Goal: Complete application form

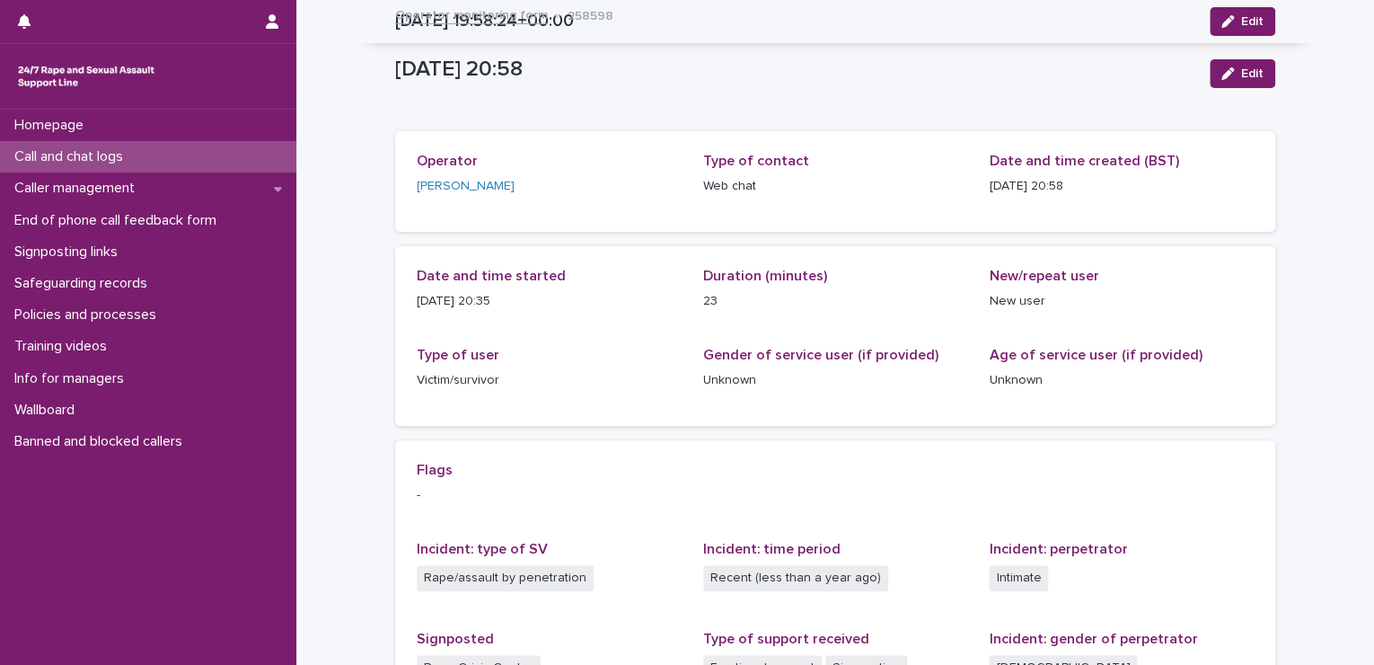
scroll to position [289, 0]
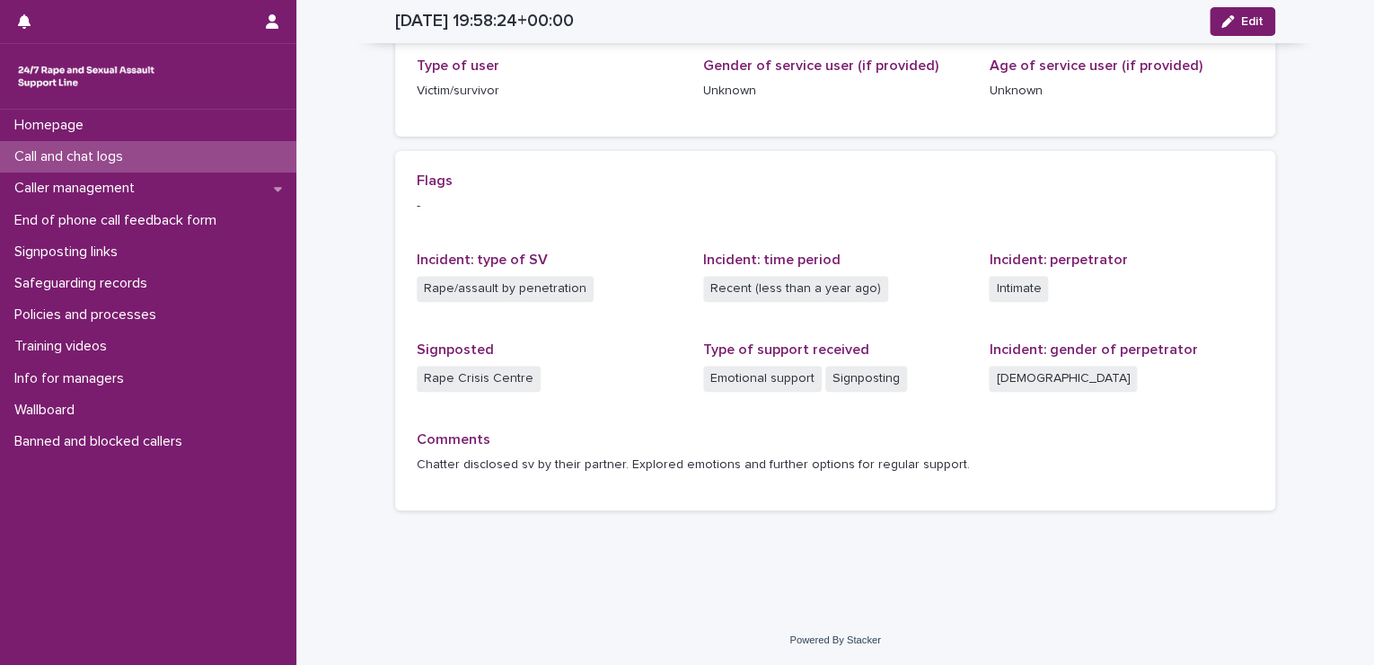
click at [93, 148] on p "Call and chat logs" at bounding box center [72, 156] width 130 height 17
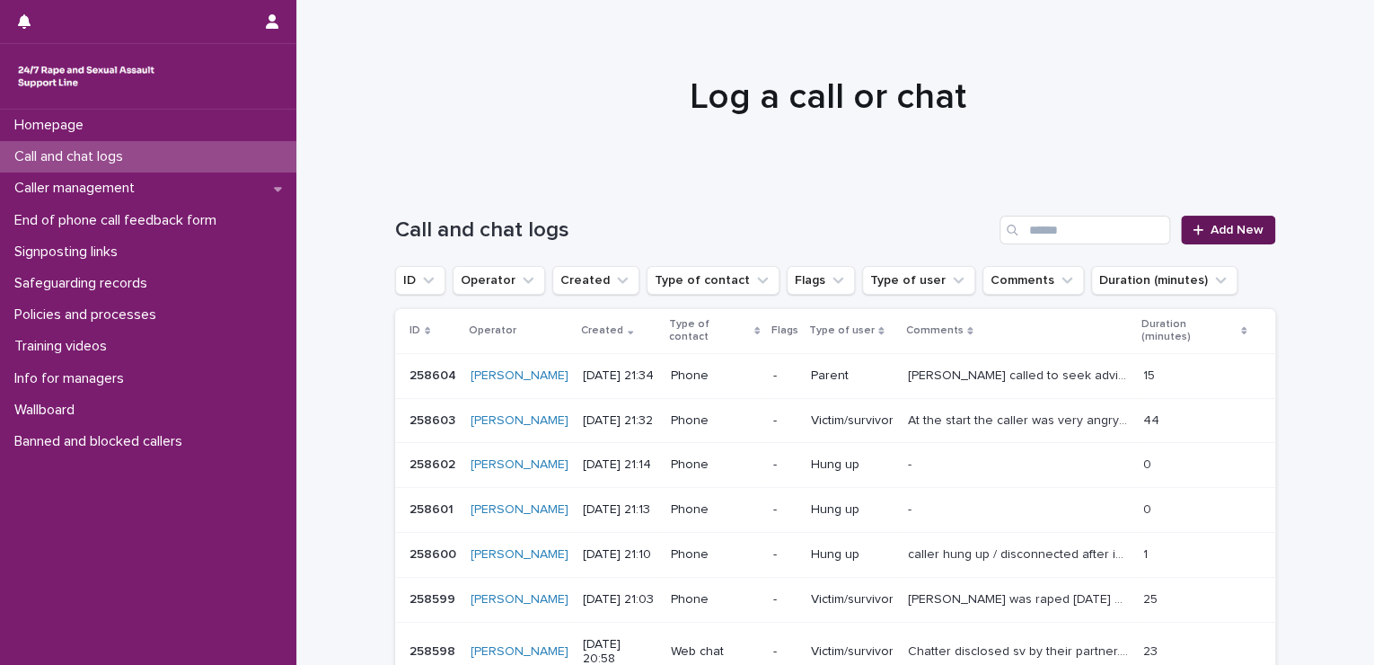
click at [1239, 216] on link "Add New" at bounding box center [1228, 230] width 94 height 29
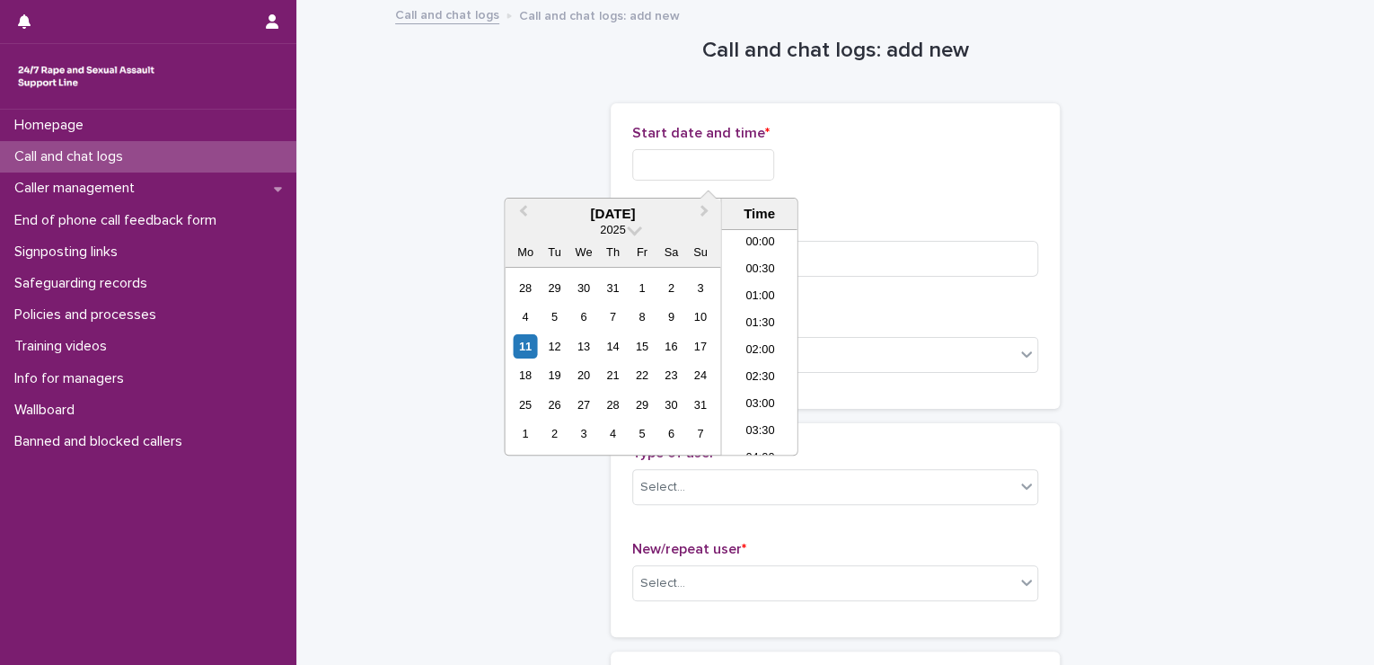
click at [769, 164] on input "text" at bounding box center [703, 164] width 142 height 31
click at [758, 339] on li "21:30" at bounding box center [759, 342] width 76 height 27
click at [746, 175] on input "**********" at bounding box center [703, 164] width 142 height 31
click at [852, 254] on input at bounding box center [835, 259] width 406 height 36
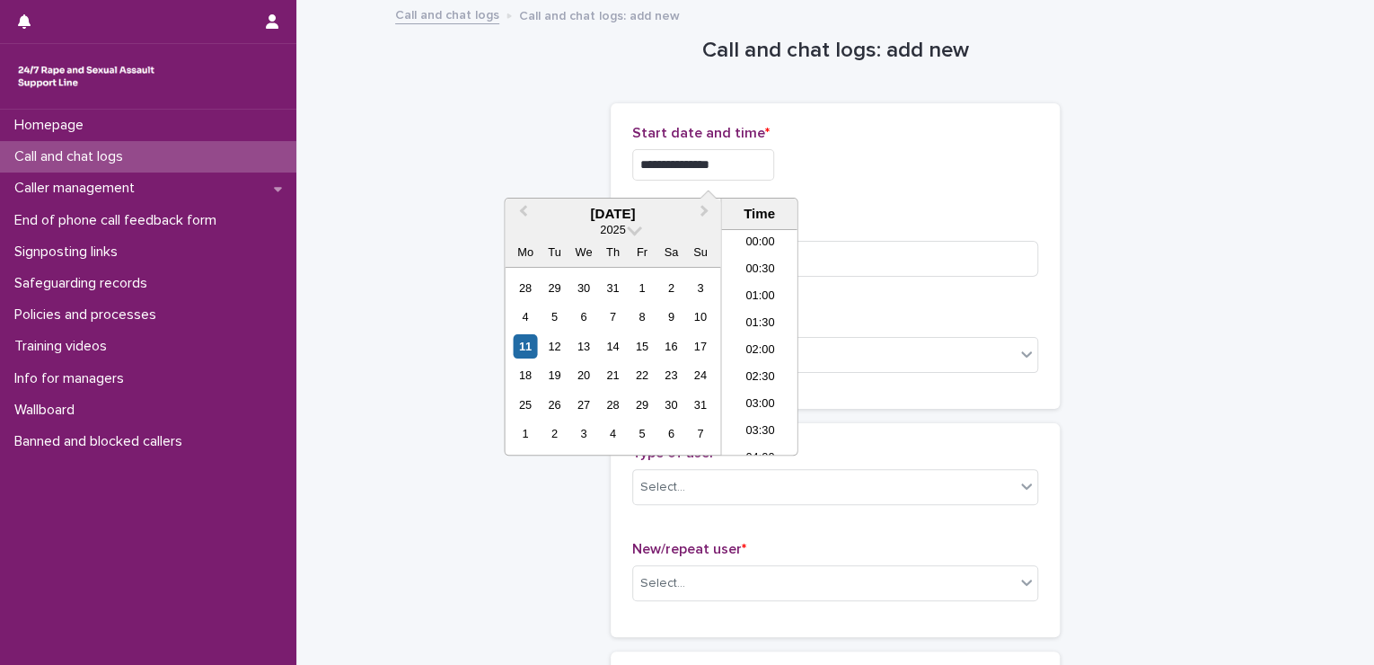
click at [774, 175] on input "**********" at bounding box center [703, 164] width 142 height 31
type input "**********"
click at [831, 241] on input at bounding box center [835, 259] width 406 height 36
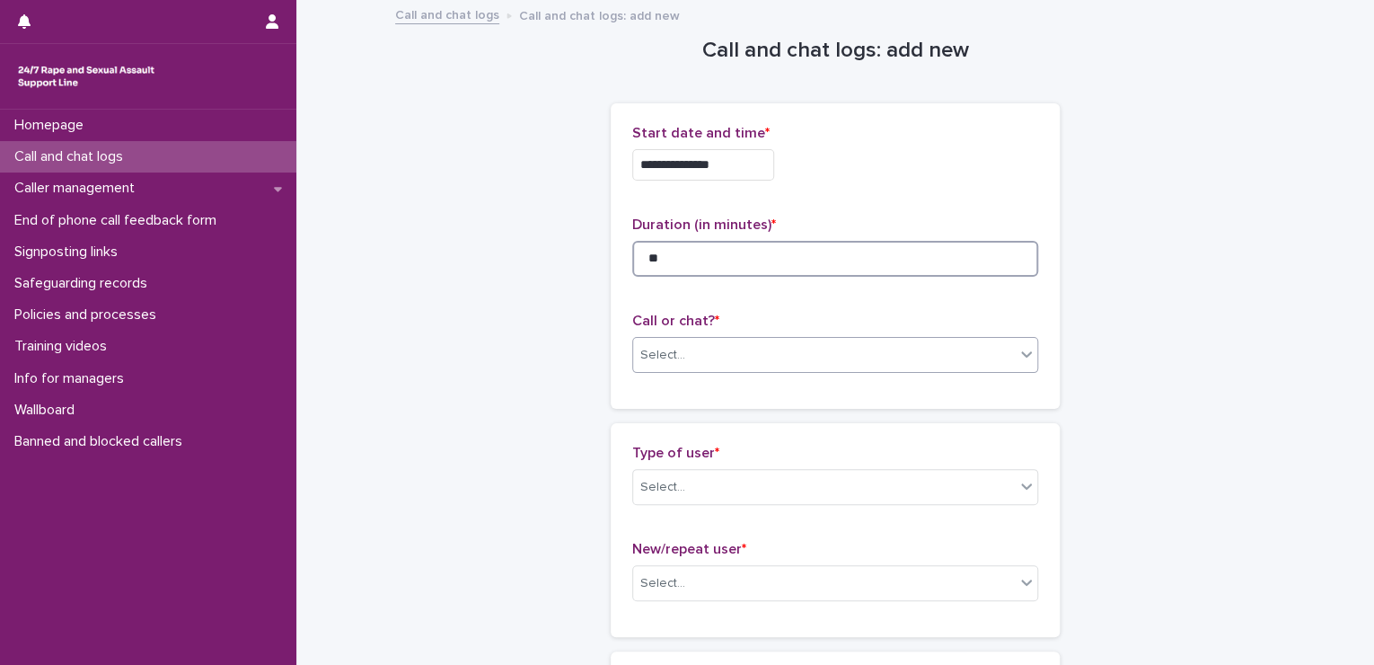
type input "**"
click at [794, 338] on div "Select..." at bounding box center [835, 355] width 406 height 36
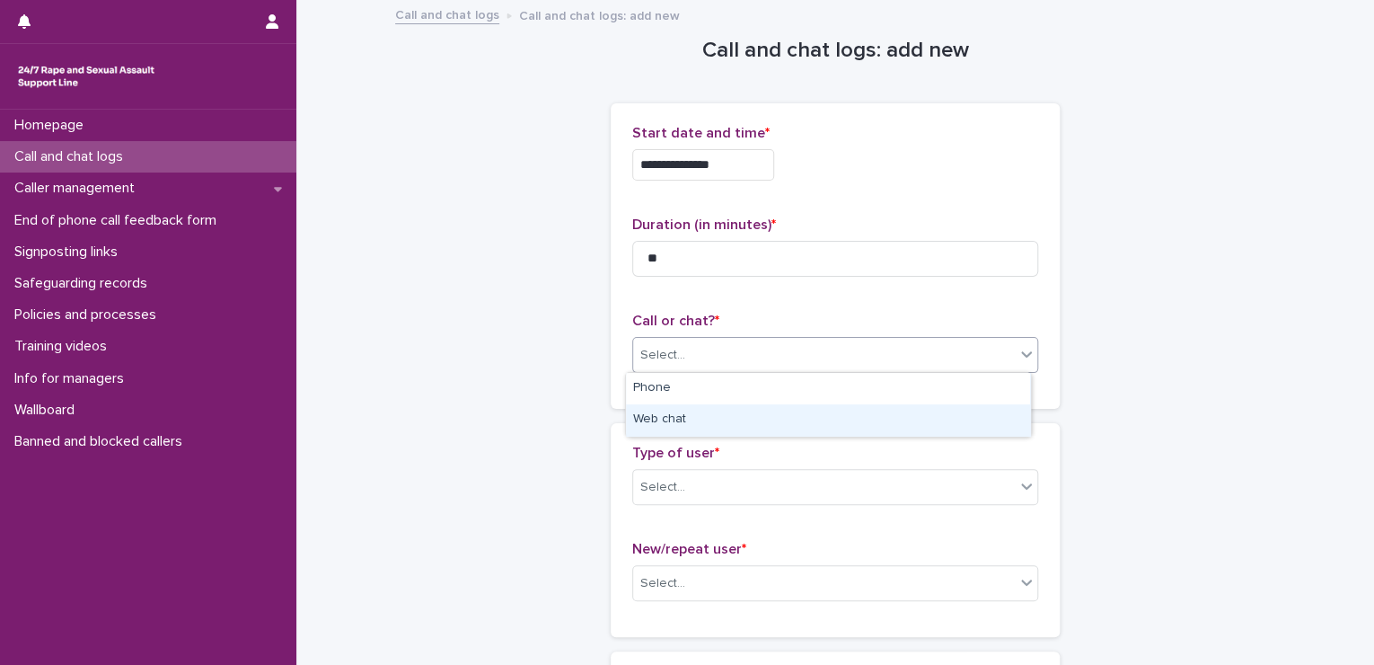
click at [757, 413] on div "Web chat" at bounding box center [828, 419] width 404 height 31
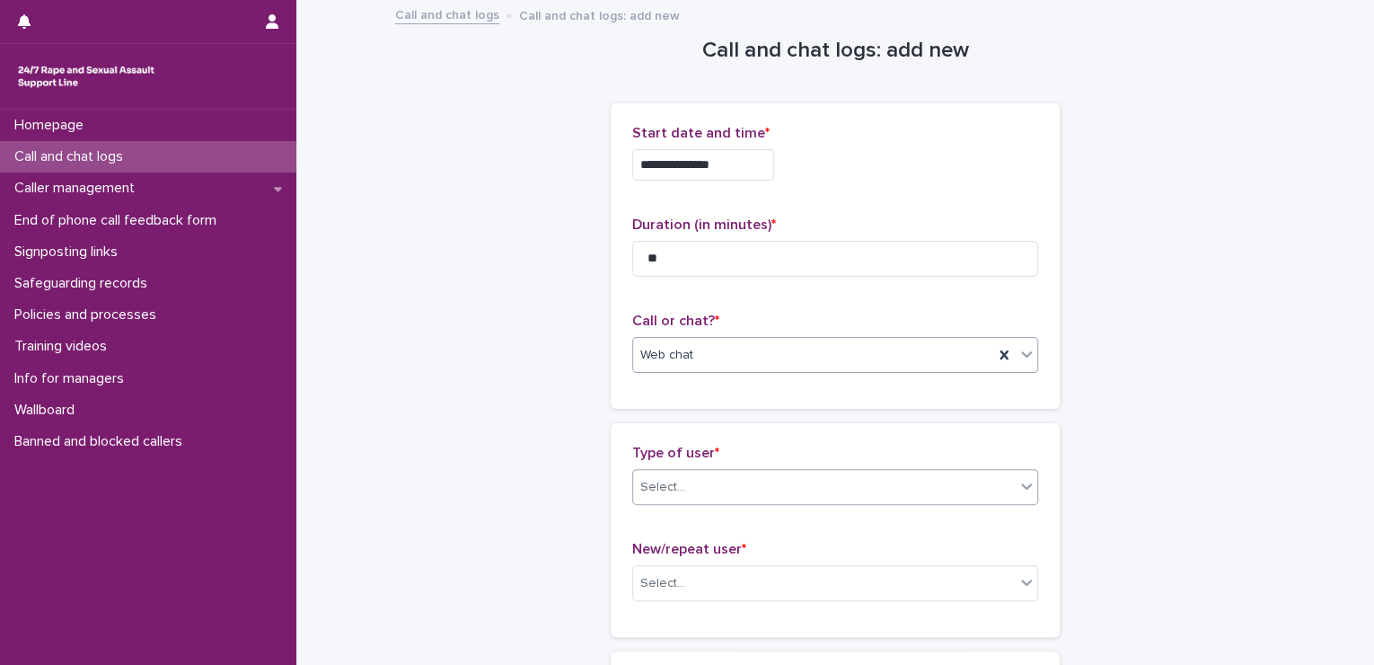
click at [723, 478] on div "Select..." at bounding box center [824, 487] width 382 height 30
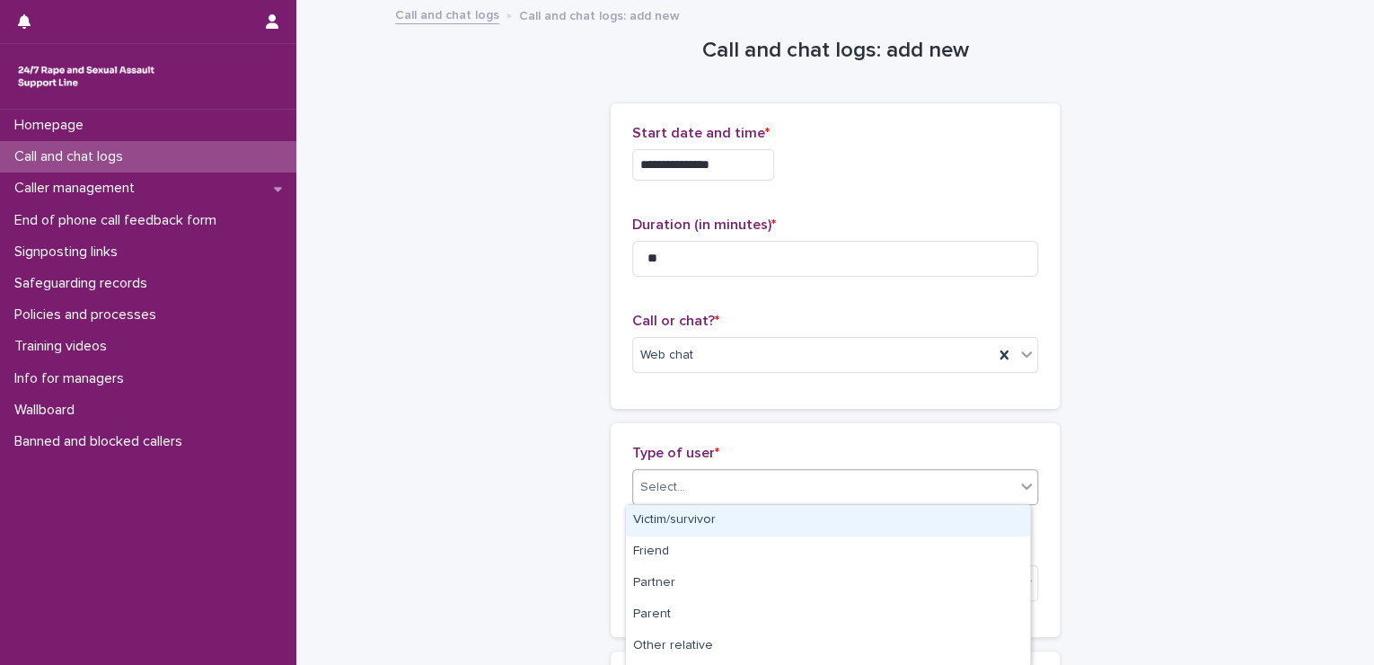
click at [710, 520] on div "Victim/survivor" at bounding box center [828, 520] width 404 height 31
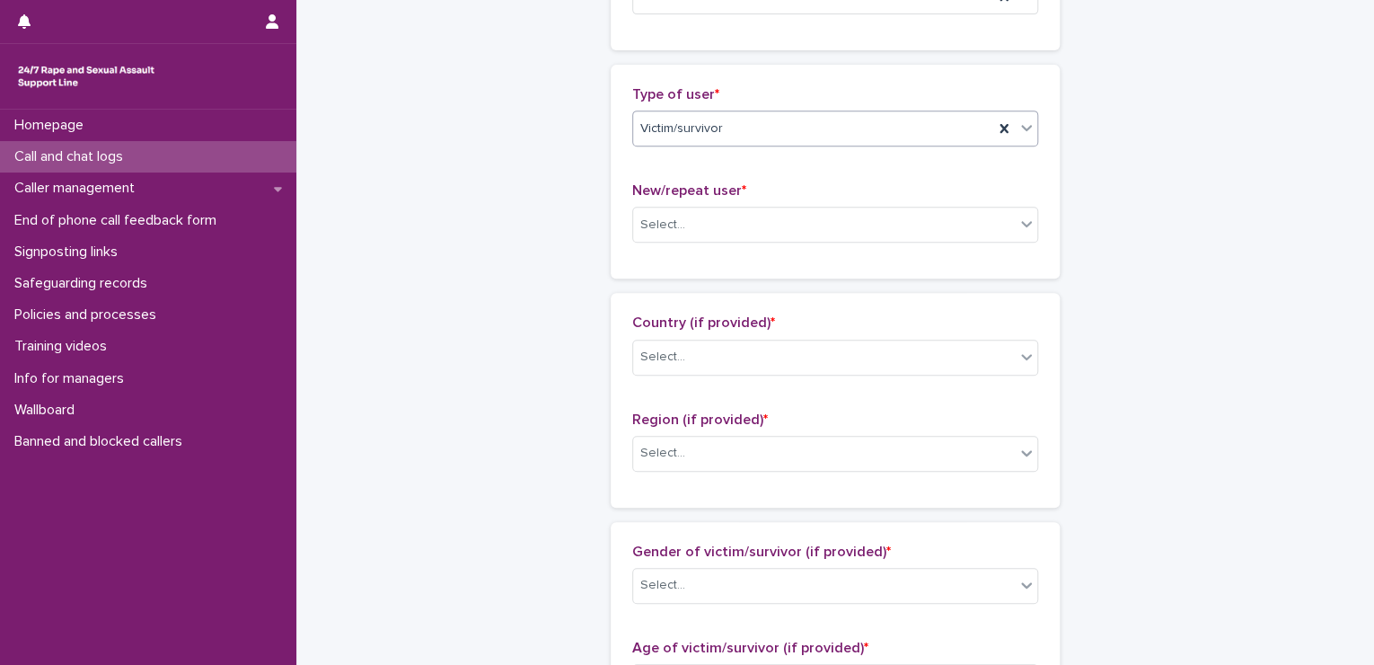
scroll to position [359, 0]
click at [698, 236] on div "Select..." at bounding box center [824, 224] width 382 height 30
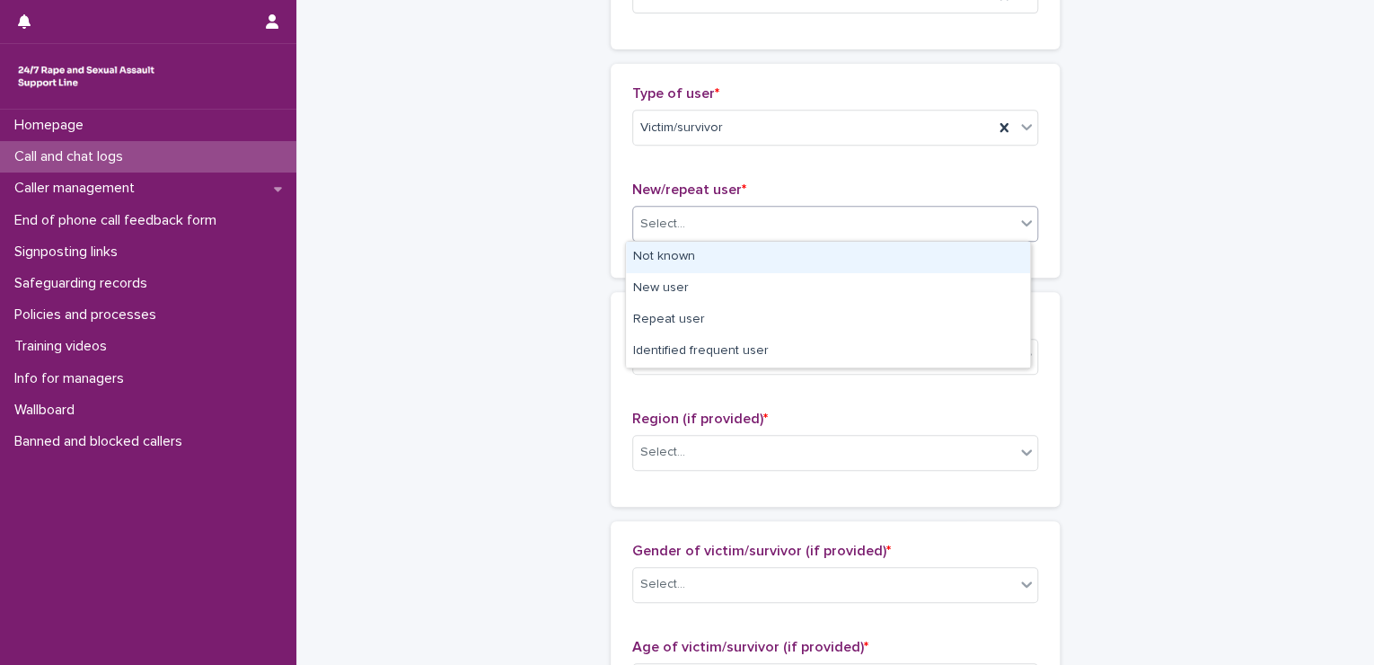
click at [690, 257] on div "Not known" at bounding box center [828, 257] width 404 height 31
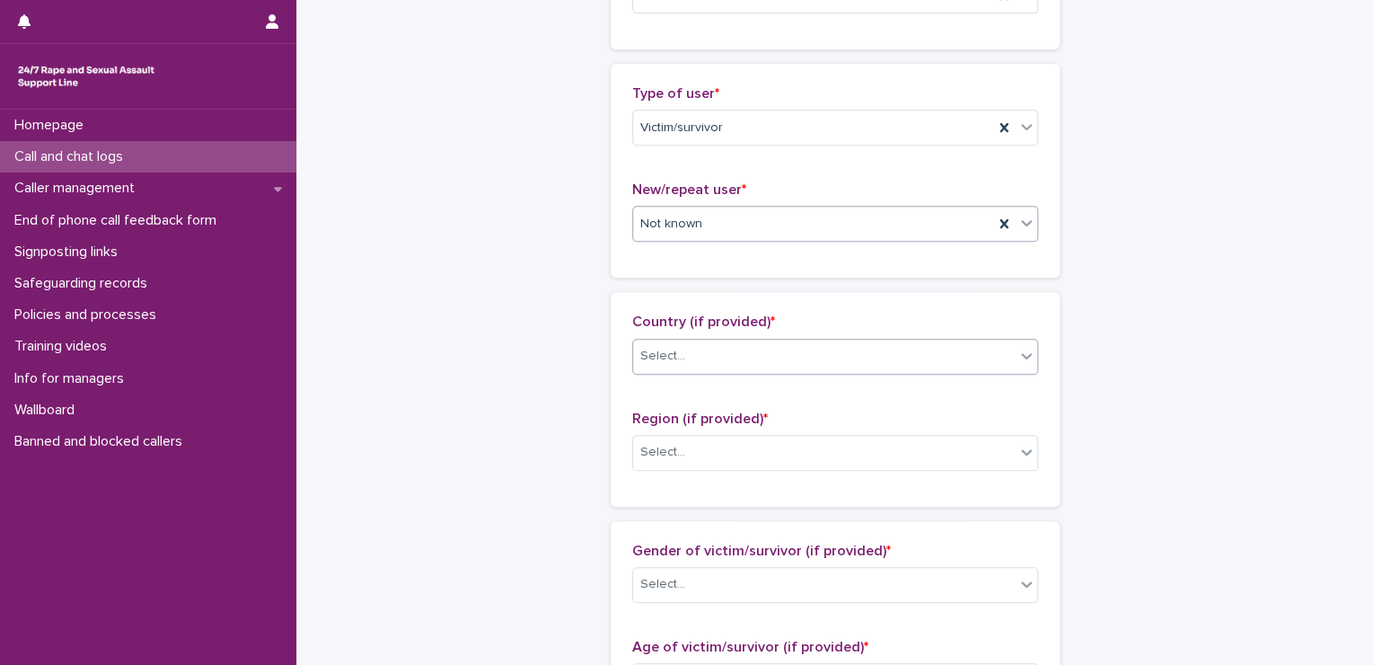
click at [682, 368] on div "Select..." at bounding box center [824, 356] width 382 height 30
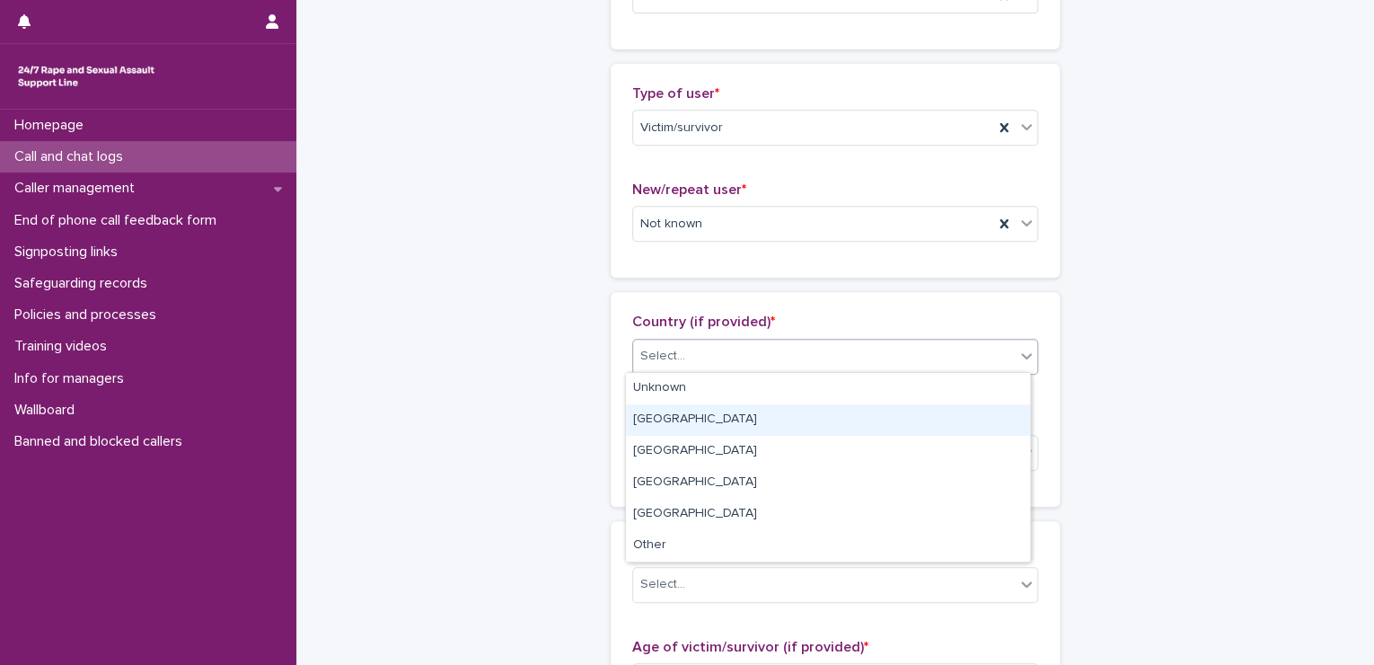
click at [674, 417] on div "[GEOGRAPHIC_DATA]" at bounding box center [828, 419] width 404 height 31
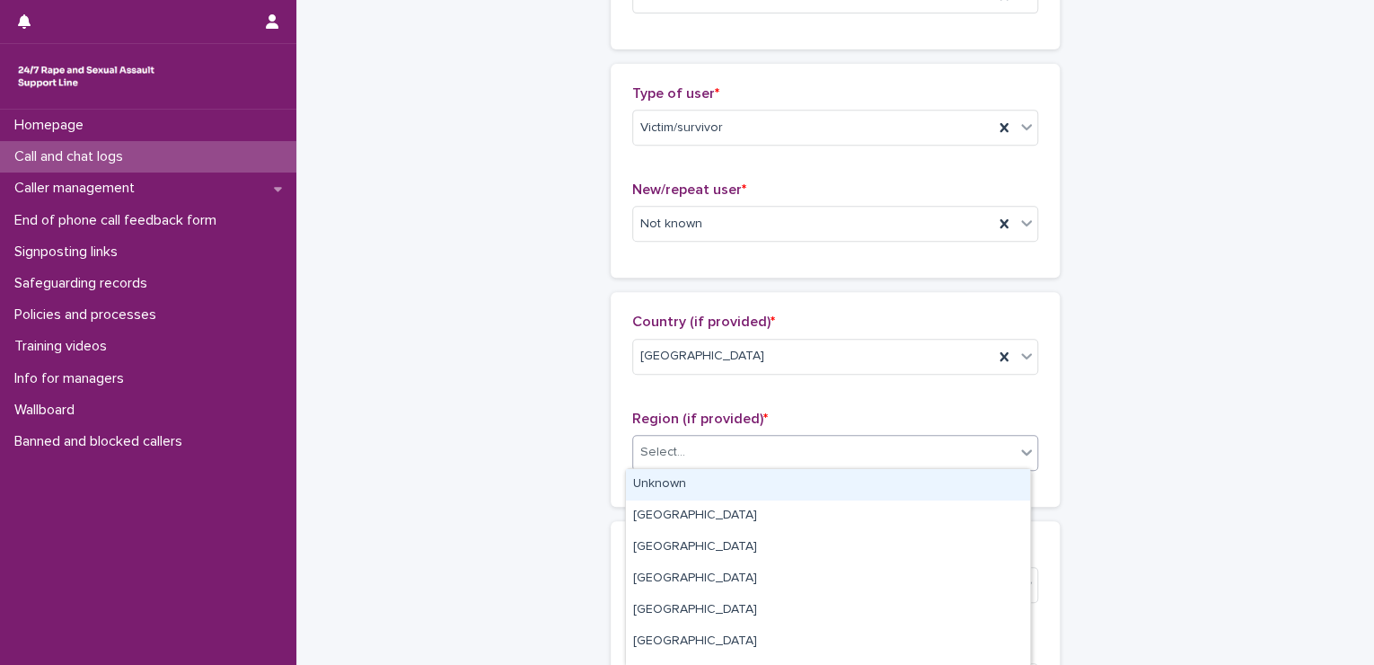
click at [665, 443] on div "Select..." at bounding box center [662, 452] width 45 height 19
click at [659, 473] on div "Unknown" at bounding box center [828, 484] width 404 height 31
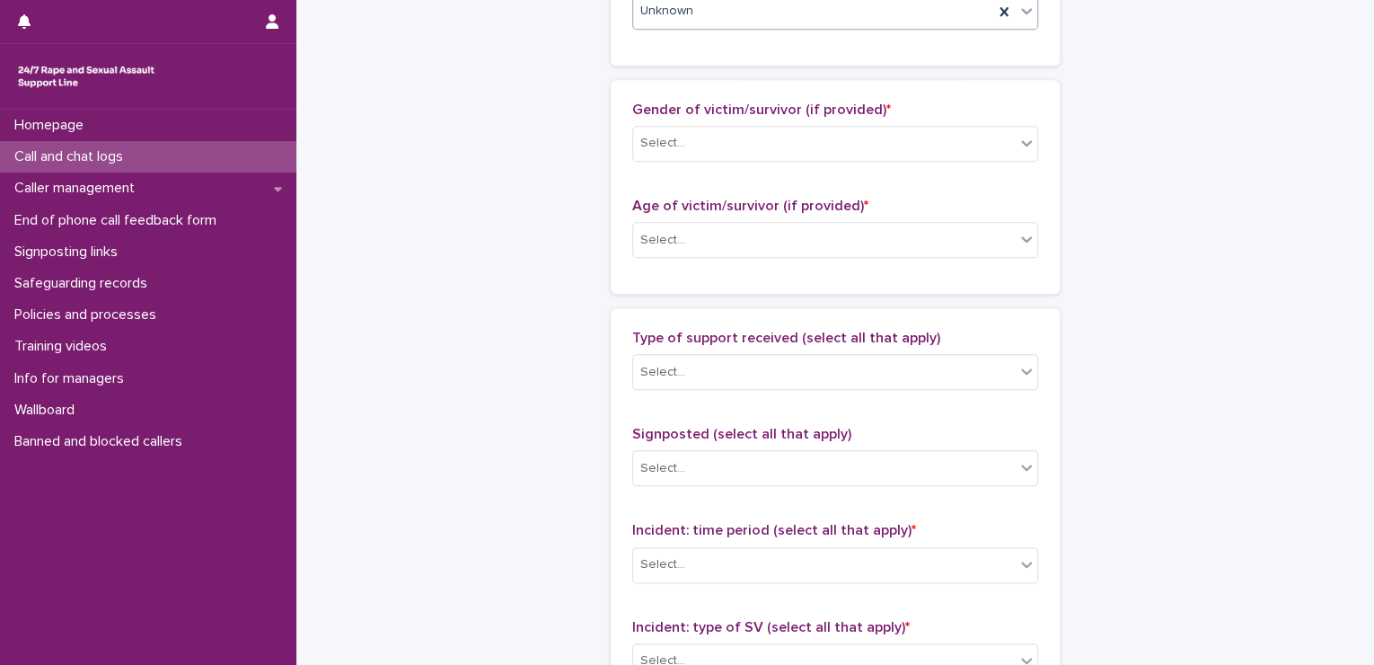
scroll to position [850, 0]
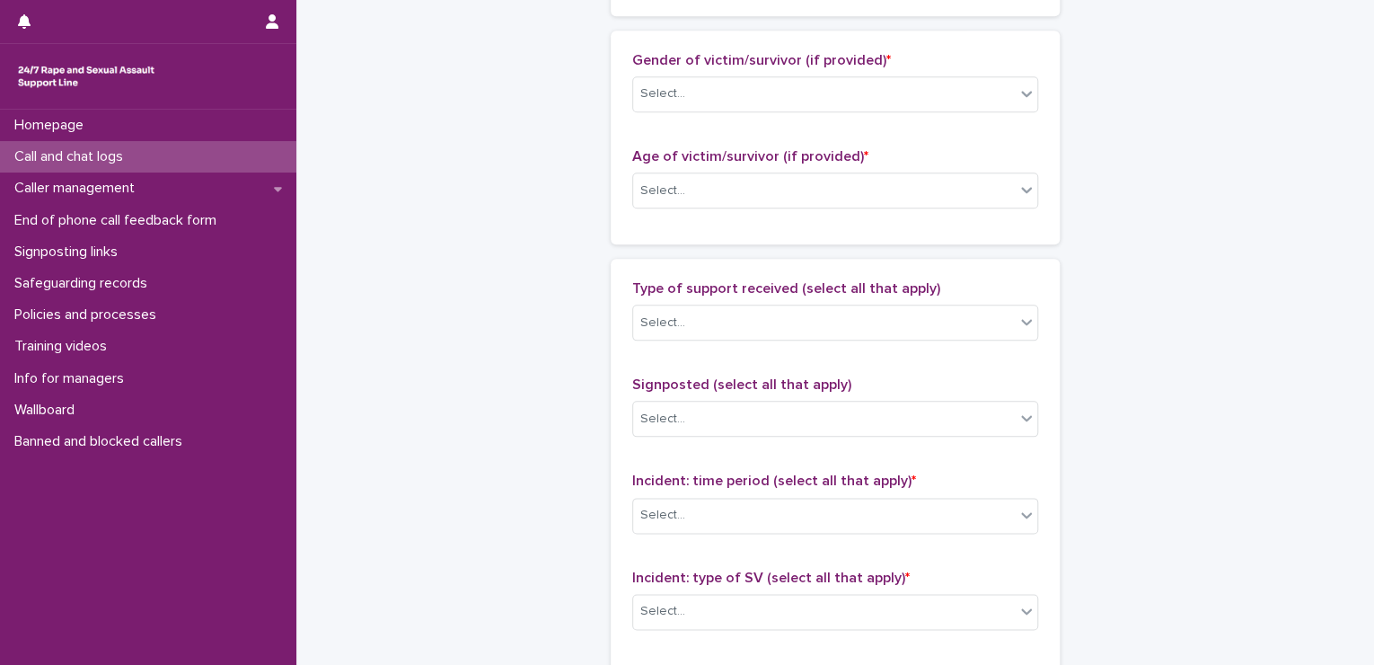
click at [682, 125] on div "Gender of victim/survivor (if provided) * Select... Age of victim/survivor (if …" at bounding box center [835, 137] width 406 height 171
click at [683, 118] on div "Gender of victim/survivor (if provided) * Select..." at bounding box center [835, 89] width 406 height 75
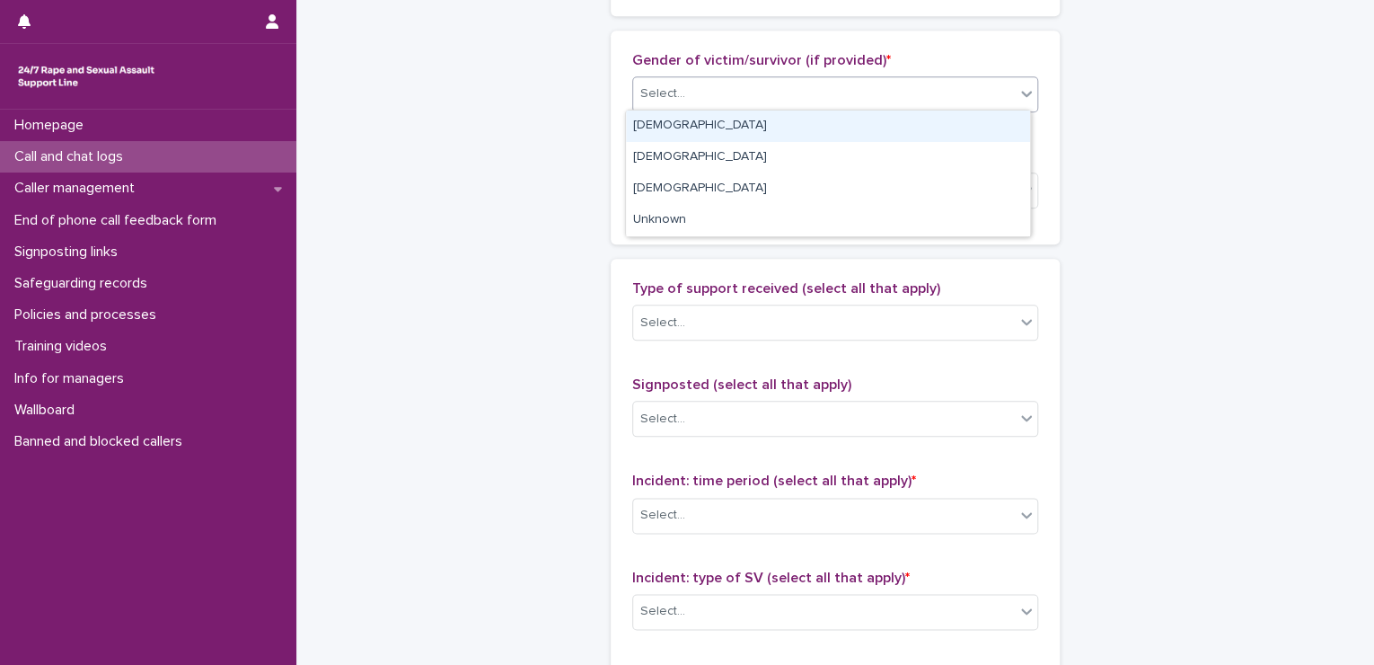
click at [684, 86] on div "Select..." at bounding box center [824, 94] width 382 height 30
click at [669, 119] on div "[DEMOGRAPHIC_DATA]" at bounding box center [828, 125] width 404 height 31
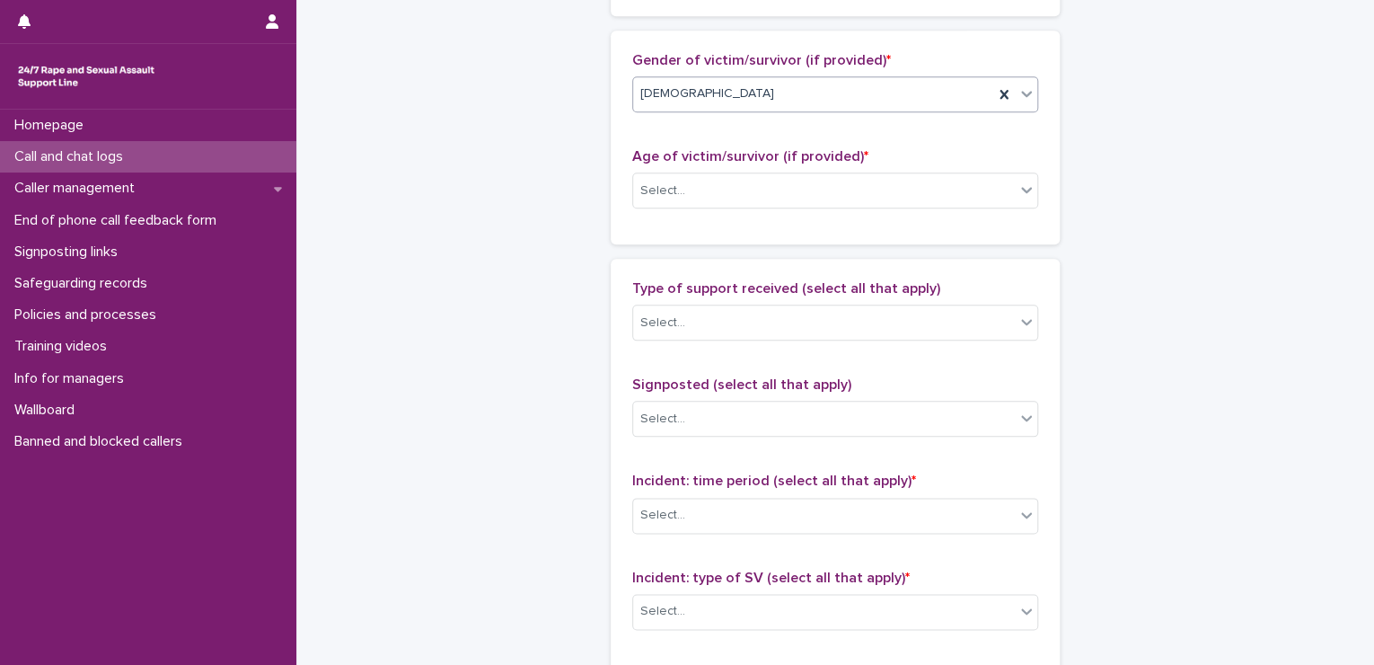
click at [665, 163] on div "Age of victim/survivor (if provided) * Select..." at bounding box center [835, 185] width 406 height 75
click at [661, 182] on div "Select..." at bounding box center [662, 190] width 45 height 19
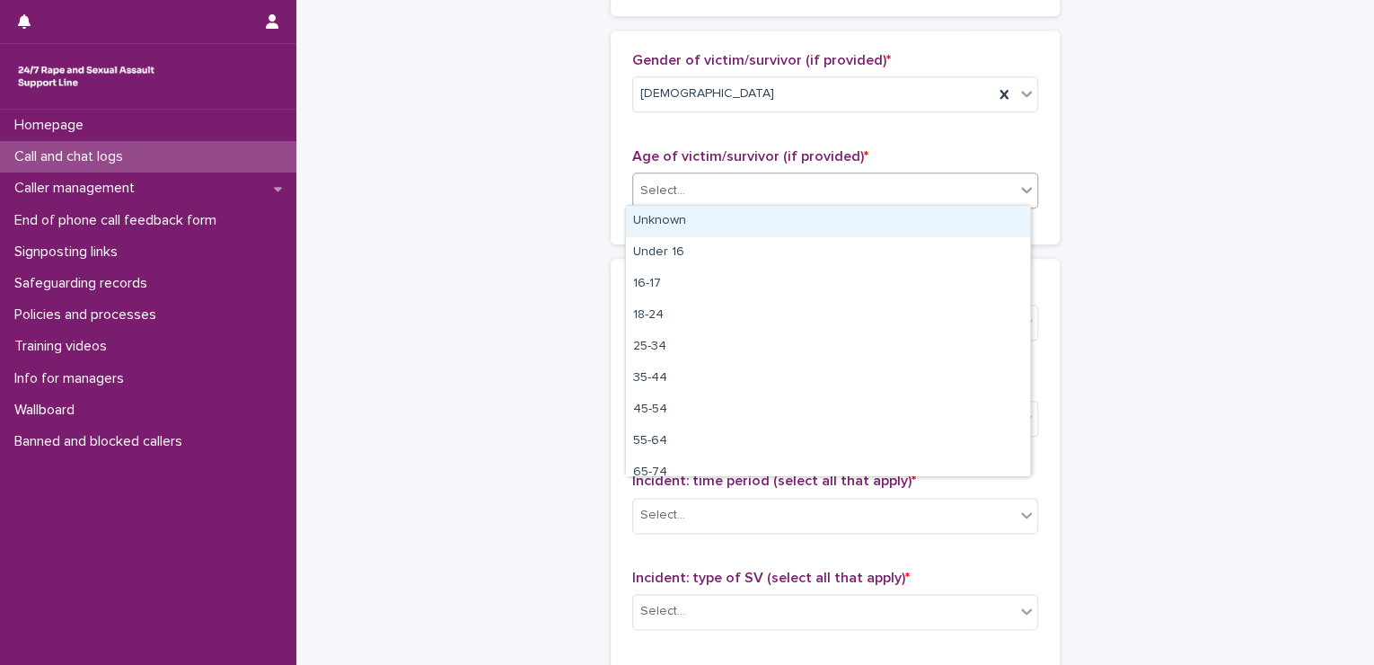
click at [668, 219] on div "Unknown" at bounding box center [828, 221] width 404 height 31
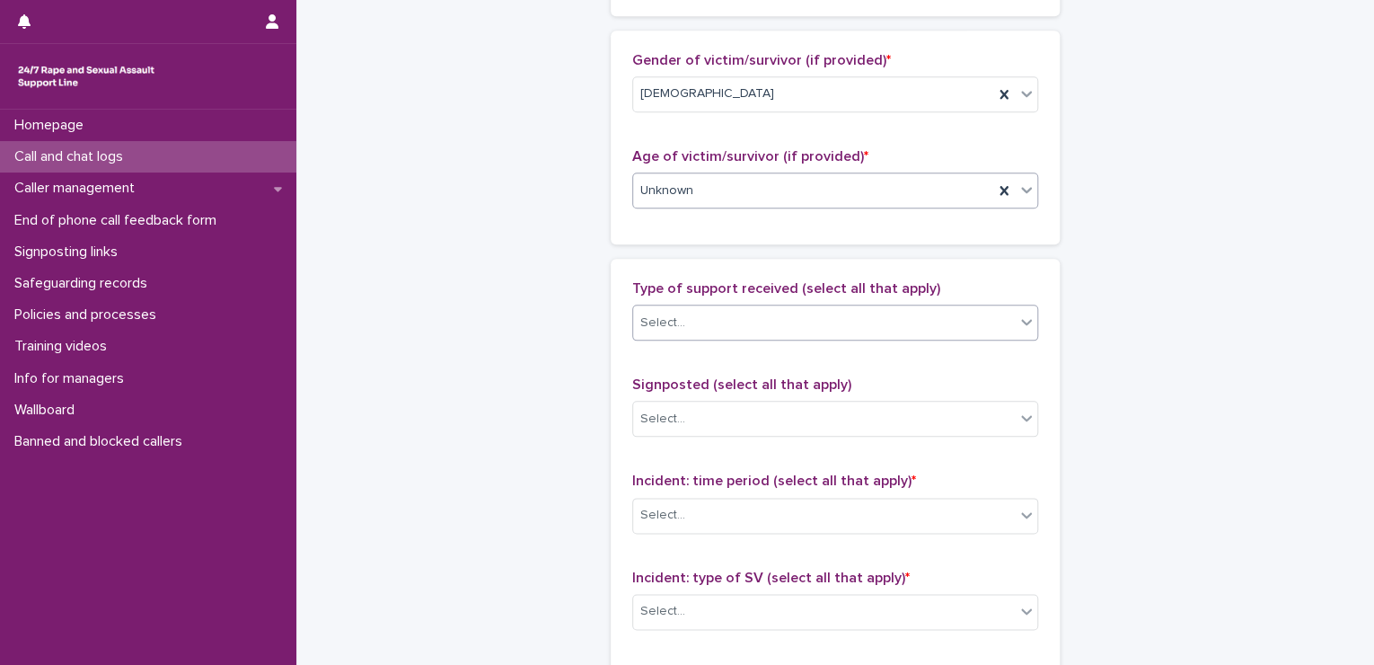
click at [668, 319] on div "Select..." at bounding box center [662, 322] width 45 height 19
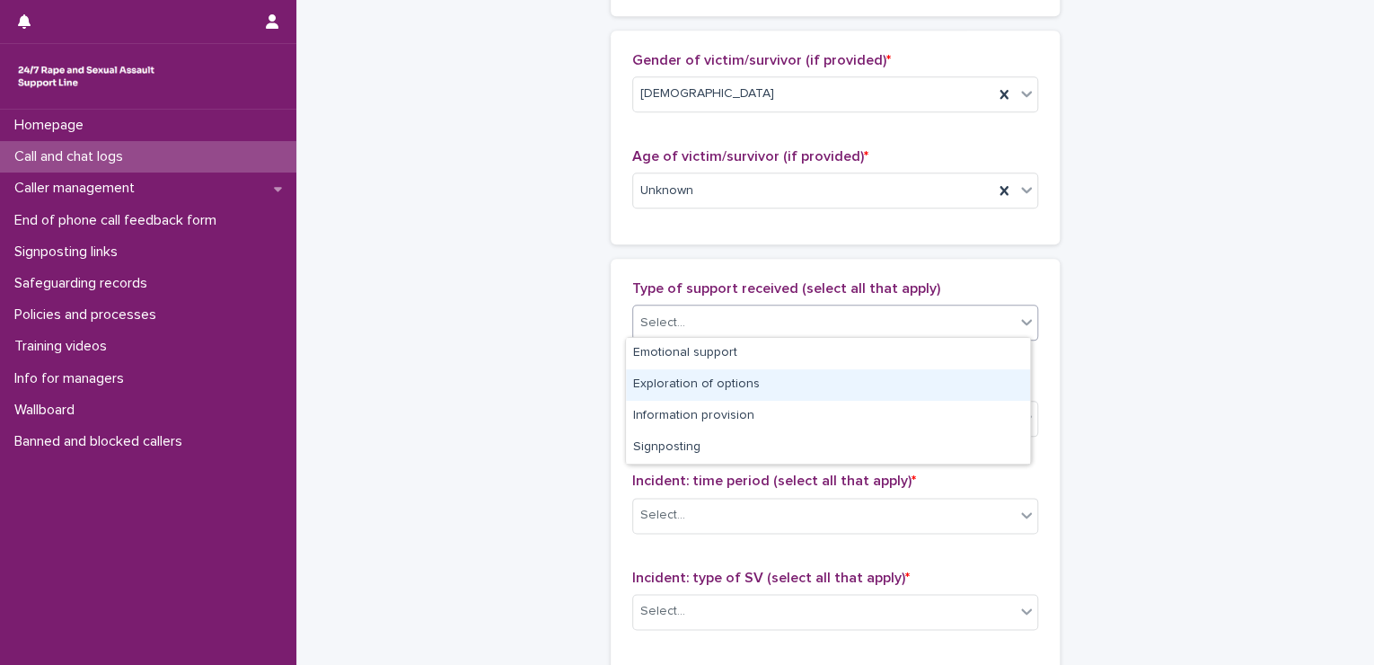
click at [654, 369] on div "Exploration of options" at bounding box center [828, 384] width 404 height 31
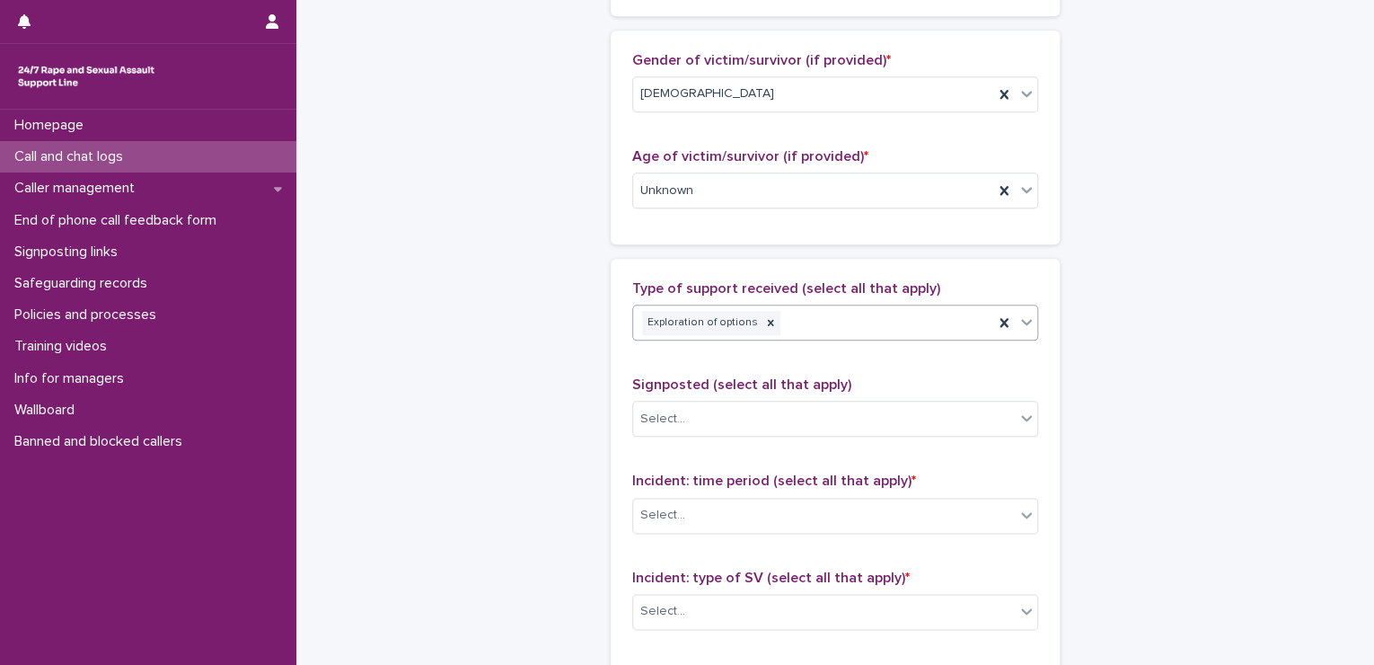
click at [766, 317] on div "Exploration of options" at bounding box center [813, 322] width 360 height 31
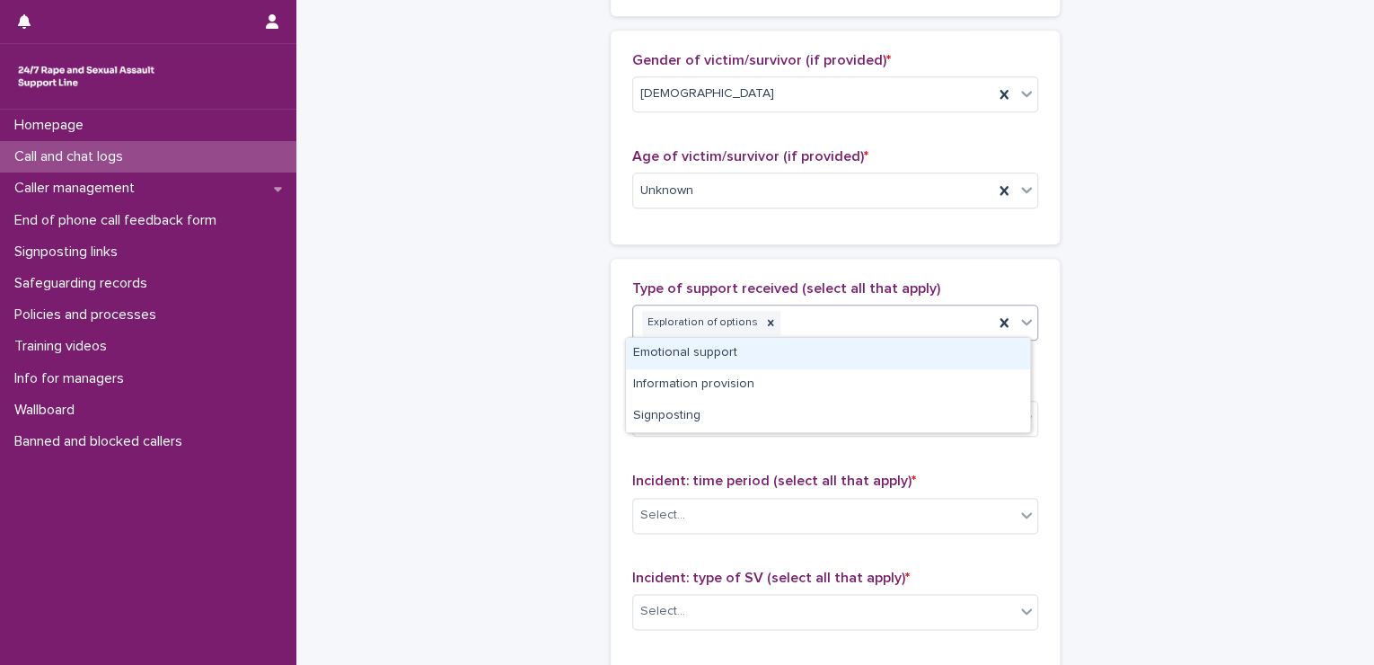
click at [730, 341] on div "Emotional support" at bounding box center [828, 353] width 404 height 31
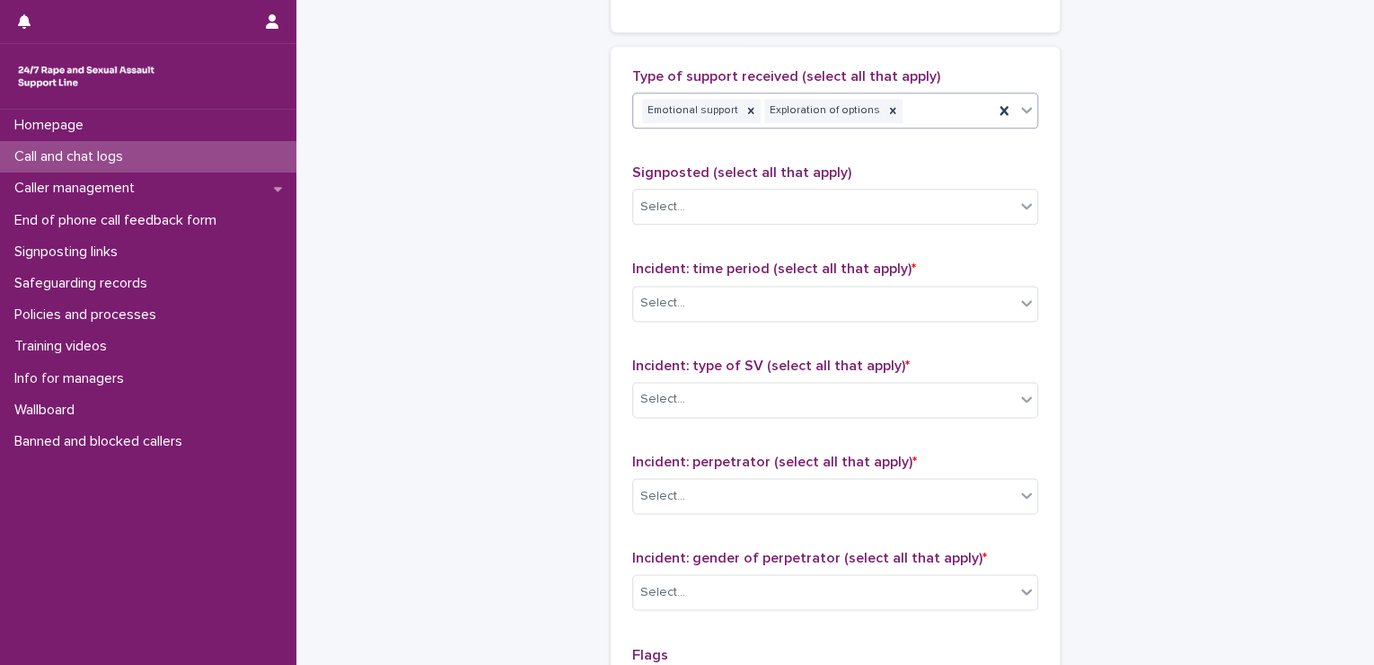
scroll to position [1076, 0]
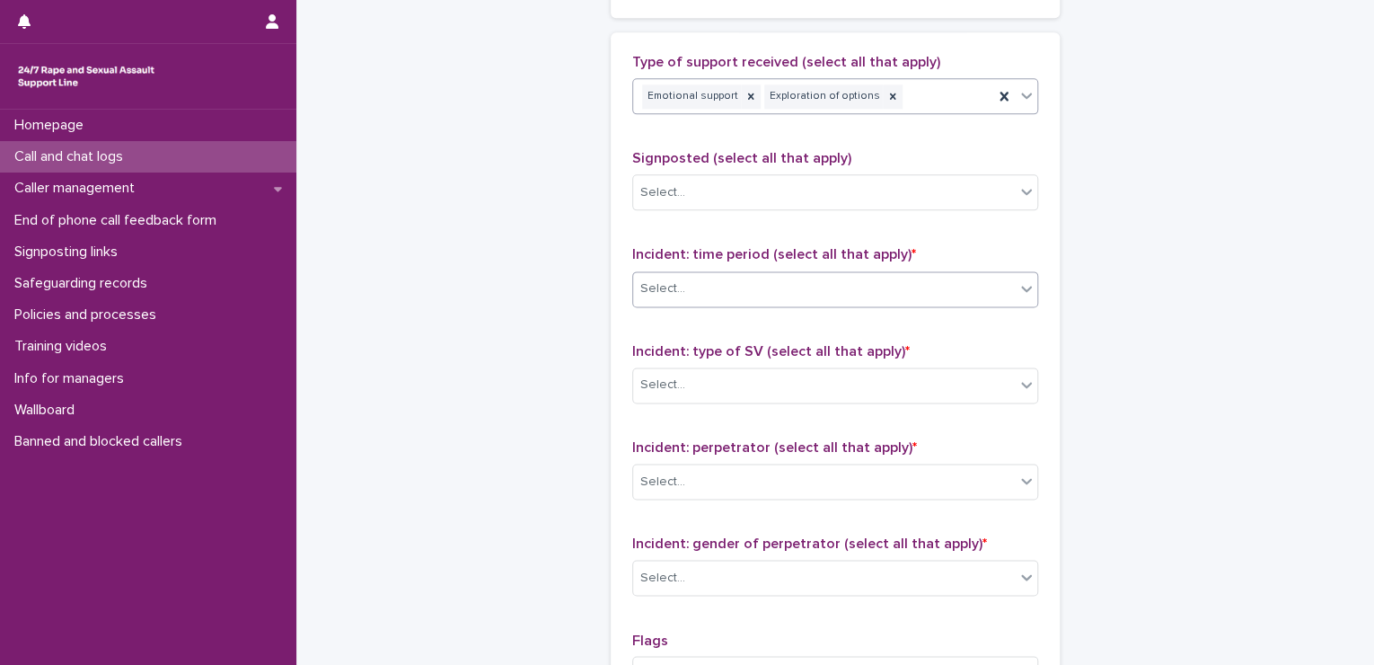
click at [713, 275] on div "Select..." at bounding box center [824, 289] width 382 height 30
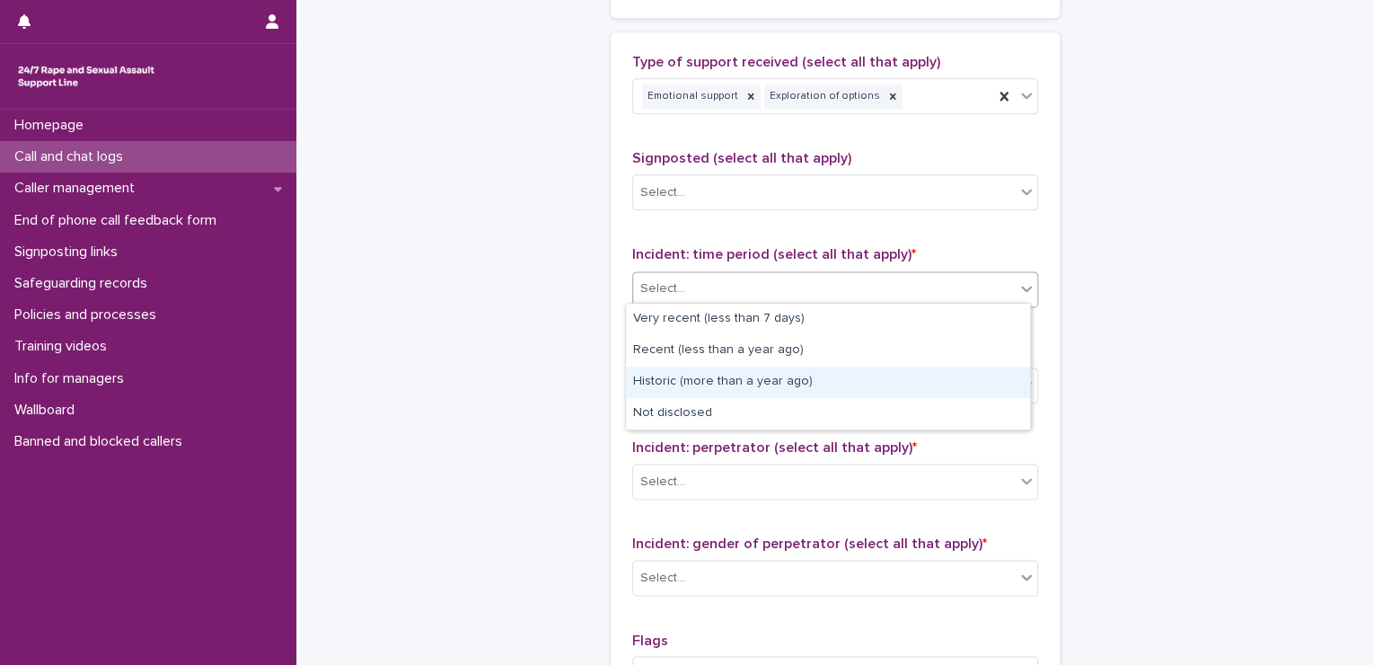
click at [677, 384] on div "Historic (more than a year ago)" at bounding box center [828, 381] width 404 height 31
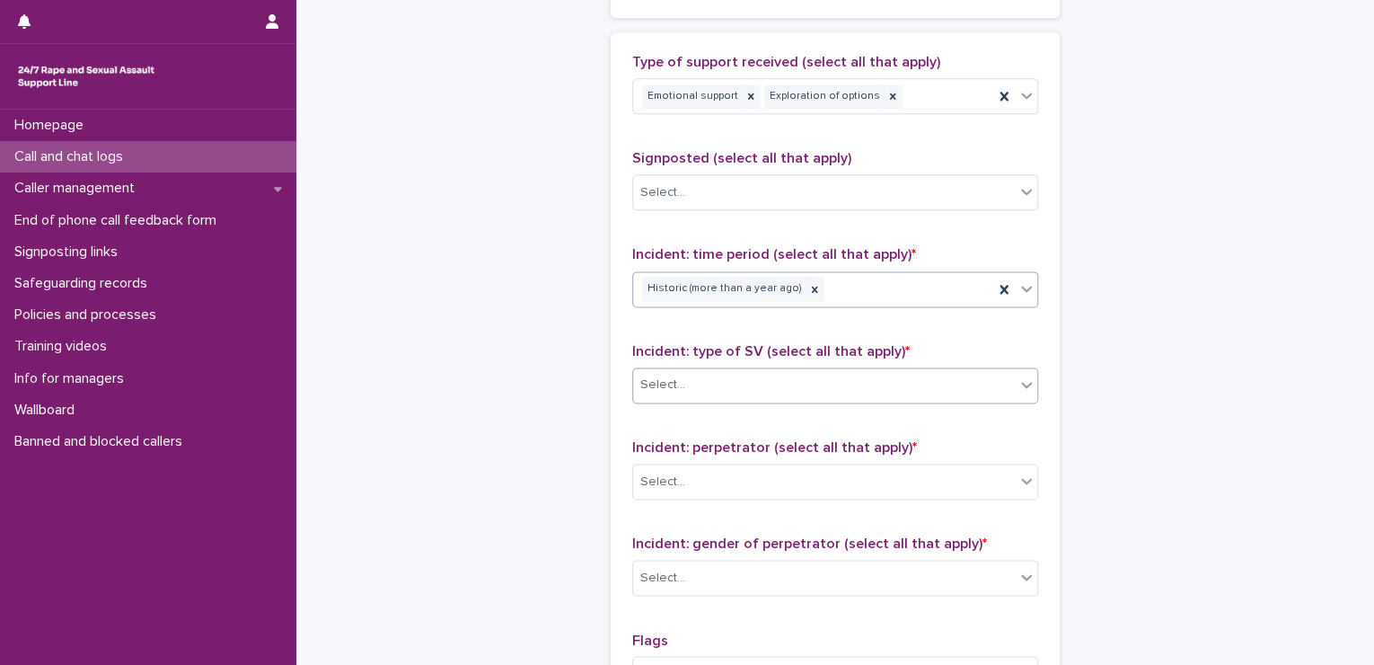
click at [687, 383] on input "text" at bounding box center [688, 384] width 2 height 15
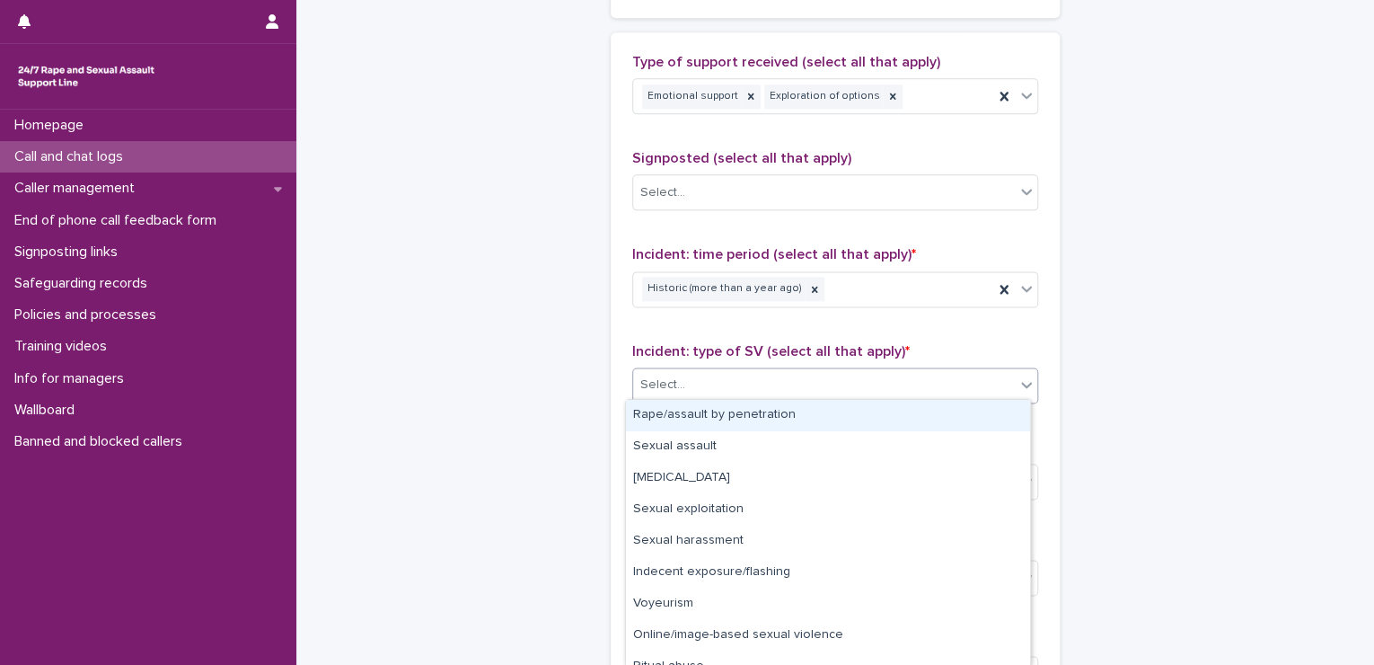
click at [669, 424] on div "Rape/assault by penetration" at bounding box center [828, 415] width 404 height 31
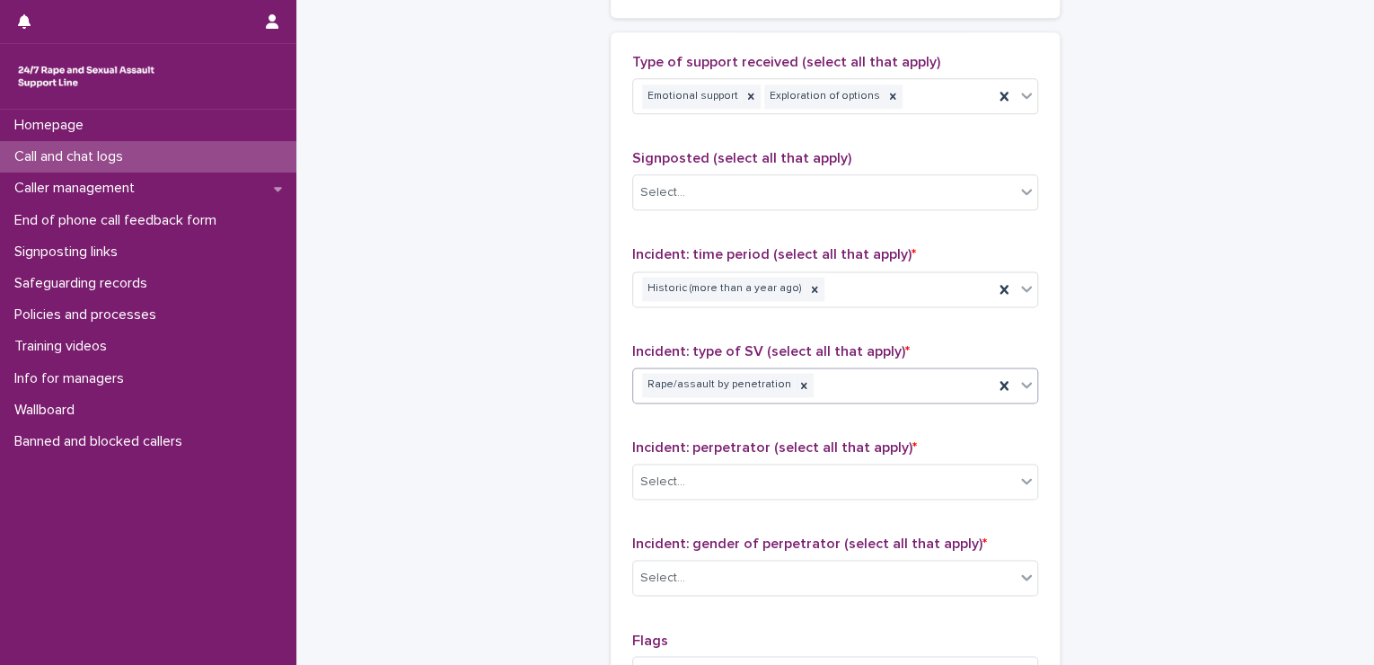
scroll to position [1307, 0]
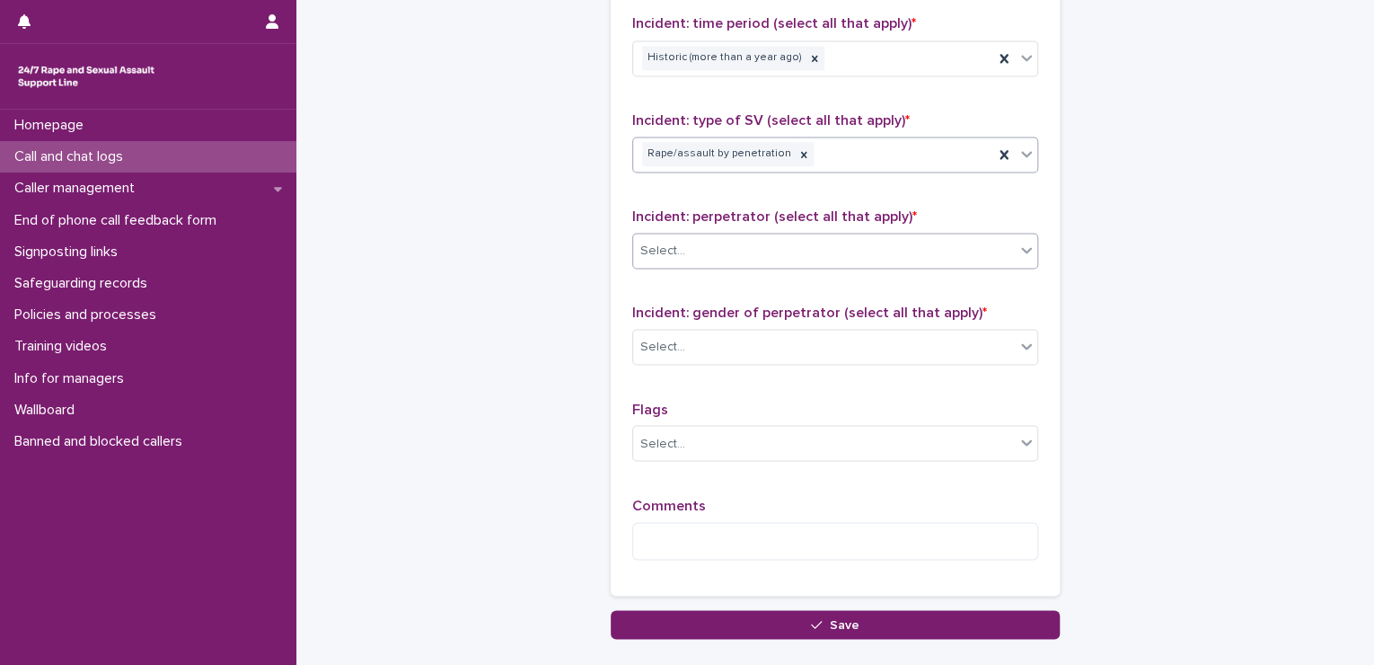
click at [769, 246] on div "Select..." at bounding box center [824, 251] width 382 height 30
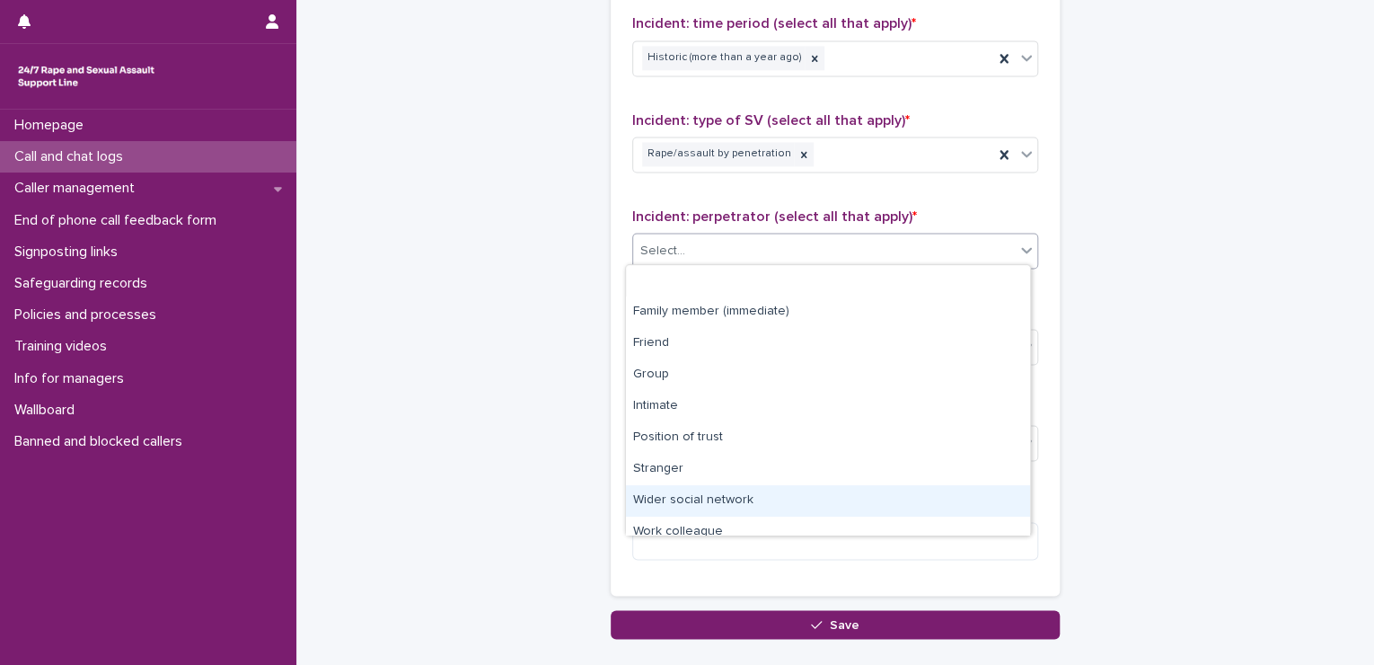
scroll to position [75, 0]
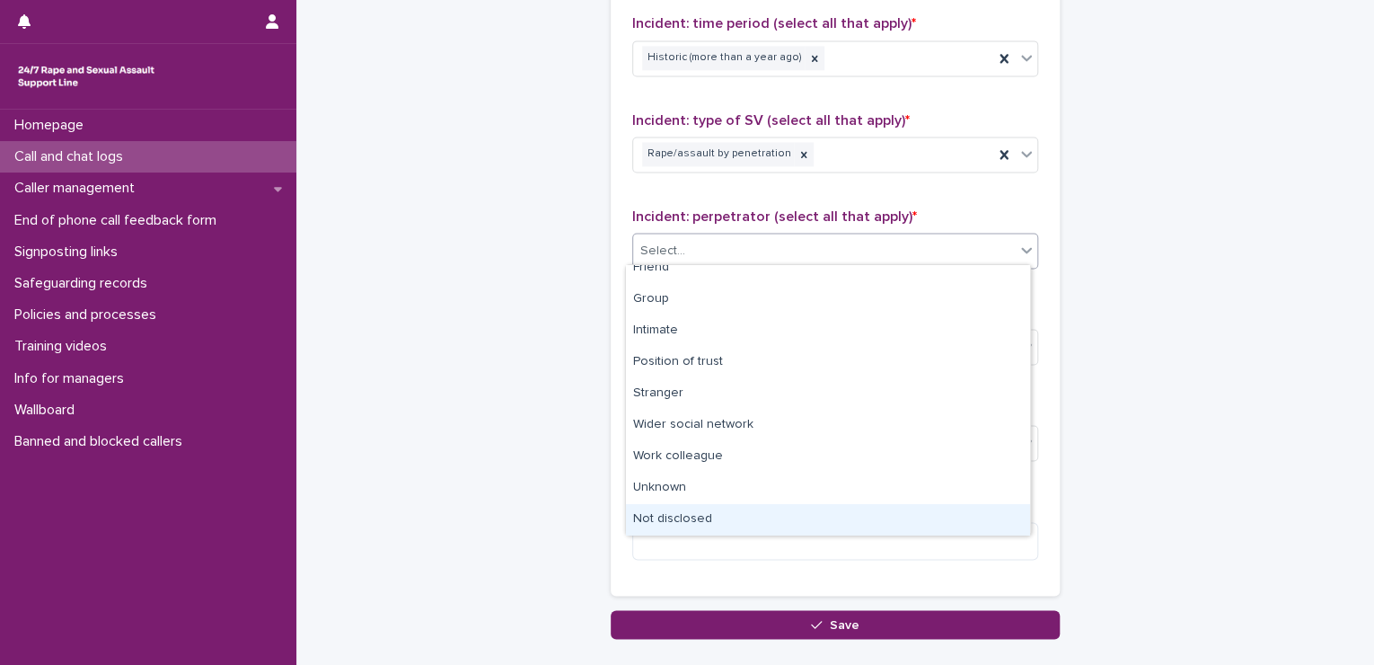
click at [684, 519] on div "Not disclosed" at bounding box center [828, 519] width 404 height 31
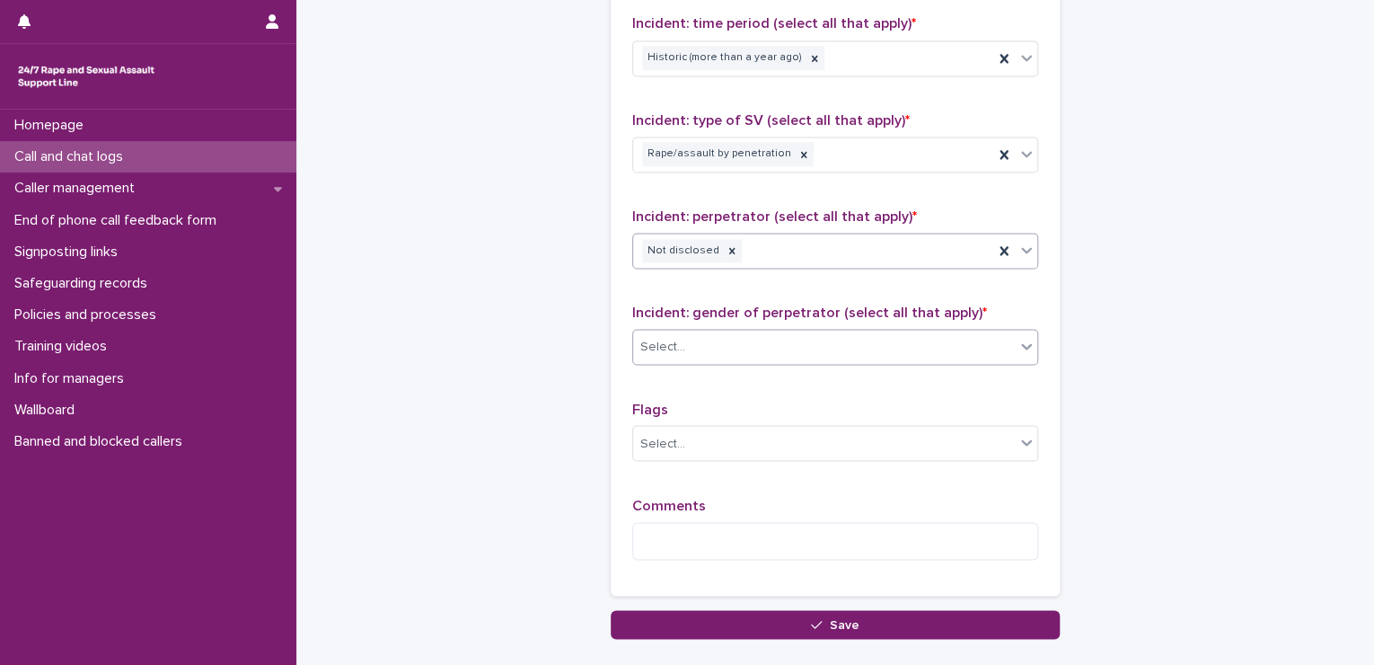
click at [741, 354] on div "Select..." at bounding box center [824, 347] width 382 height 30
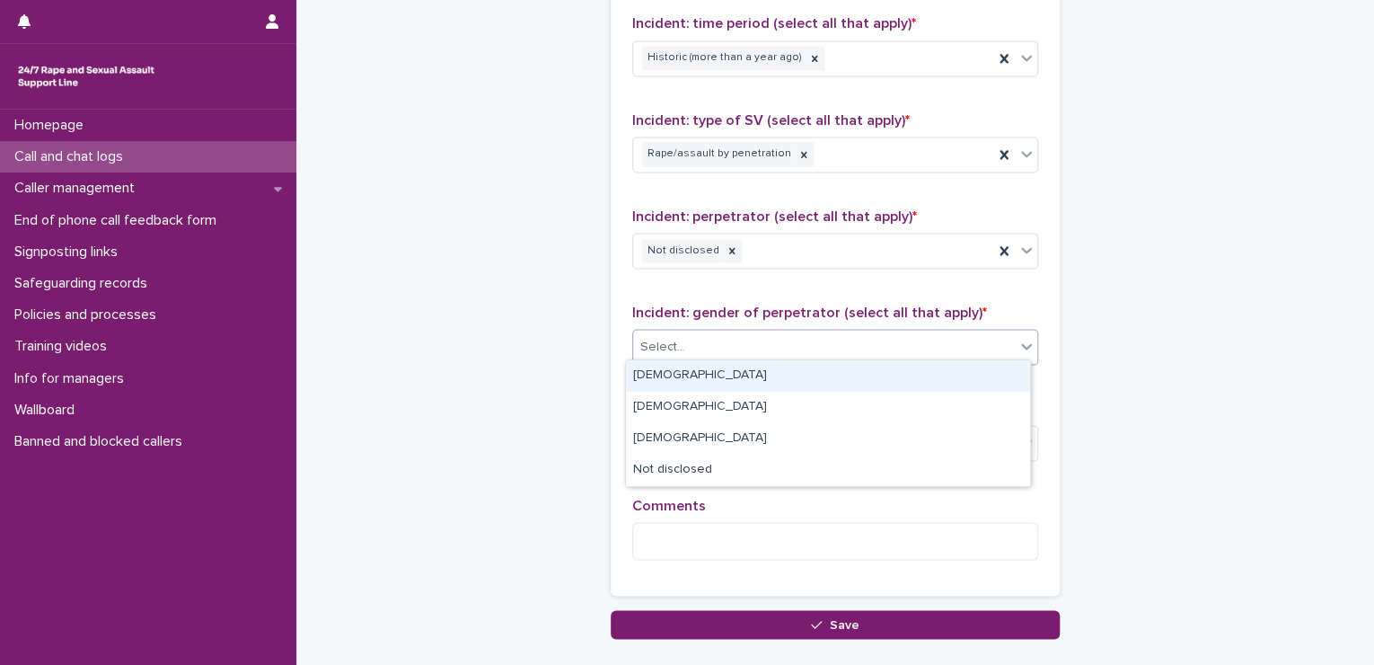
click at [733, 367] on div "[DEMOGRAPHIC_DATA]" at bounding box center [828, 375] width 404 height 31
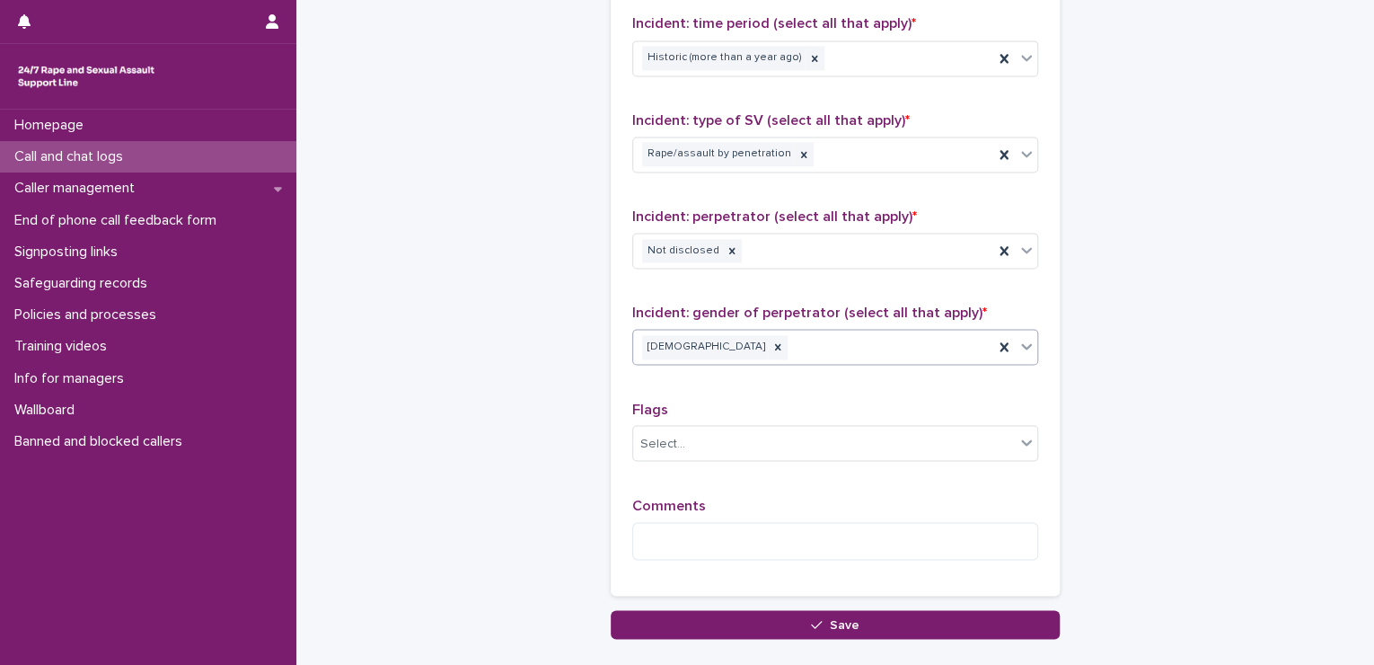
click at [691, 514] on div "Comments" at bounding box center [835, 535] width 406 height 77
click at [684, 539] on textarea at bounding box center [835, 541] width 406 height 39
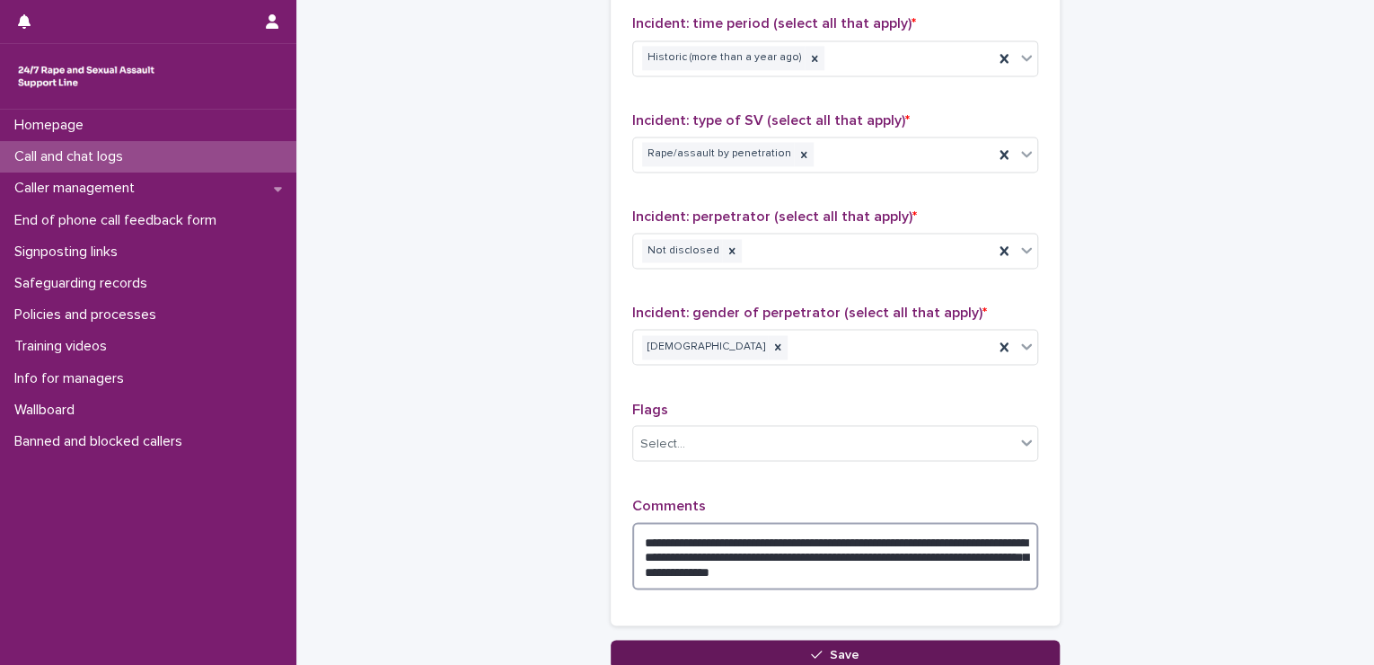
type textarea "**********"
click at [902, 640] on button "Save" at bounding box center [835, 654] width 449 height 29
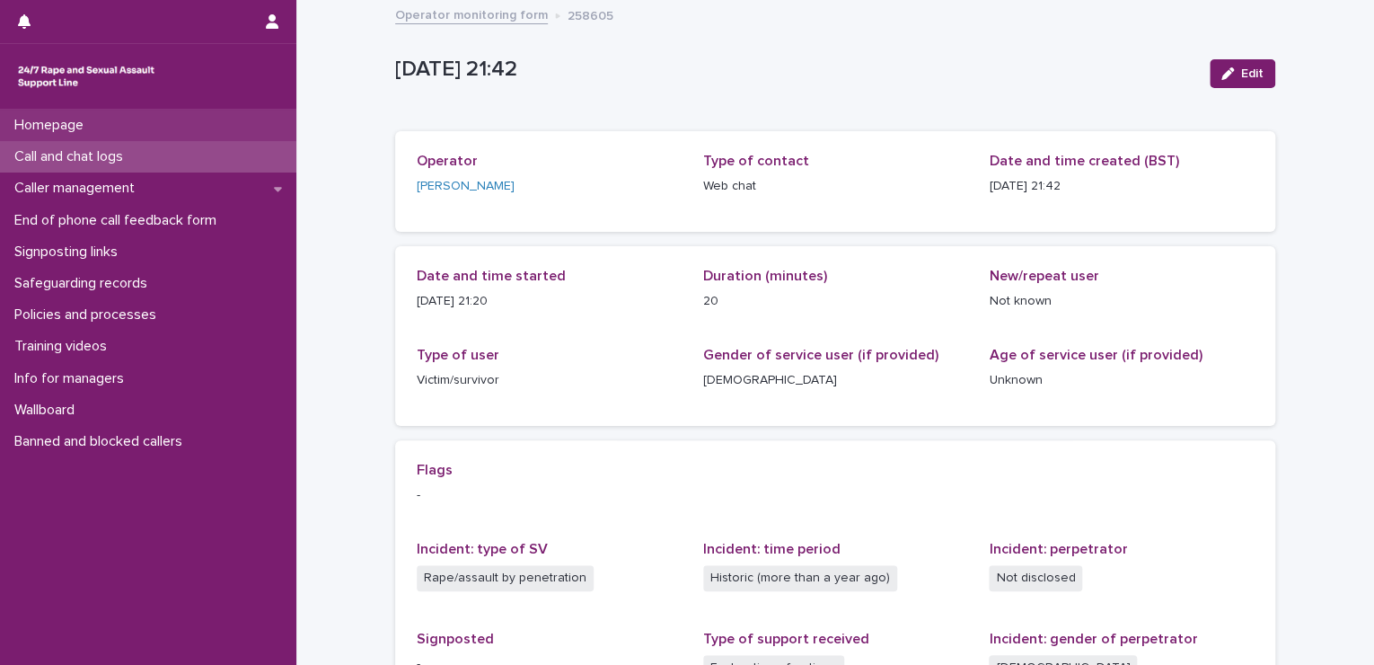
click at [165, 137] on div "Homepage" at bounding box center [148, 125] width 296 height 31
